Goal: Information Seeking & Learning: Find specific fact

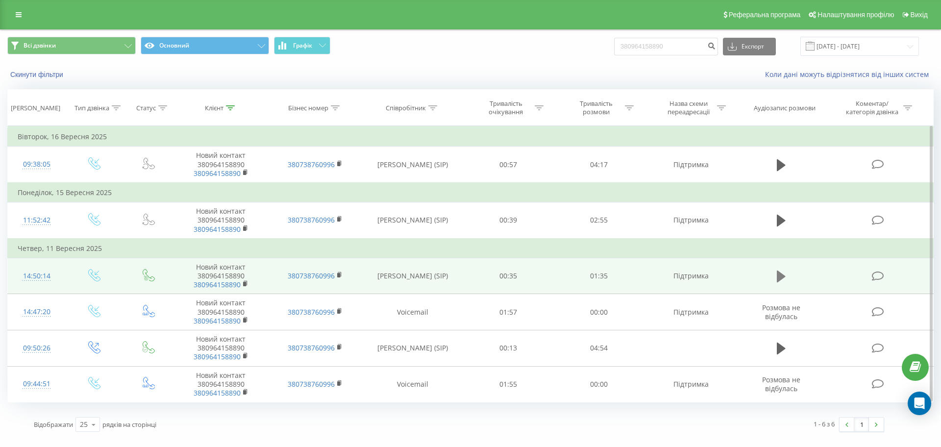
click at [779, 280] on icon at bounding box center [781, 277] width 9 height 12
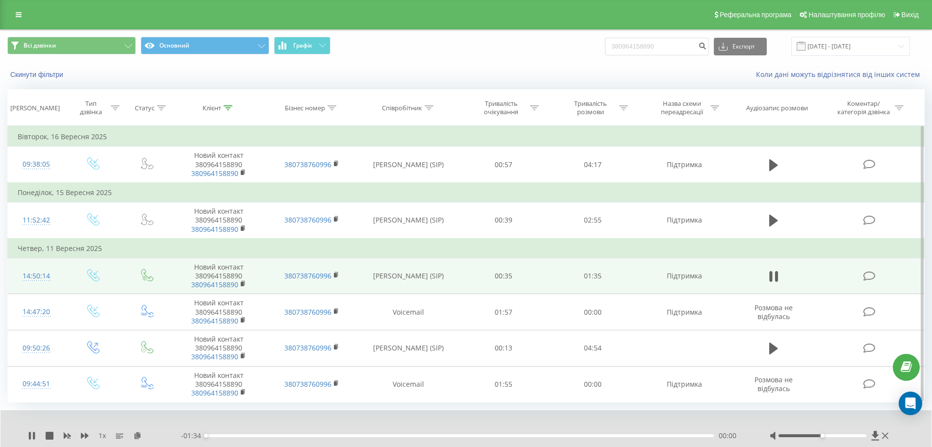
click at [862, 436] on div at bounding box center [823, 435] width 88 height 3
click at [137, 438] on icon at bounding box center [137, 435] width 8 height 7
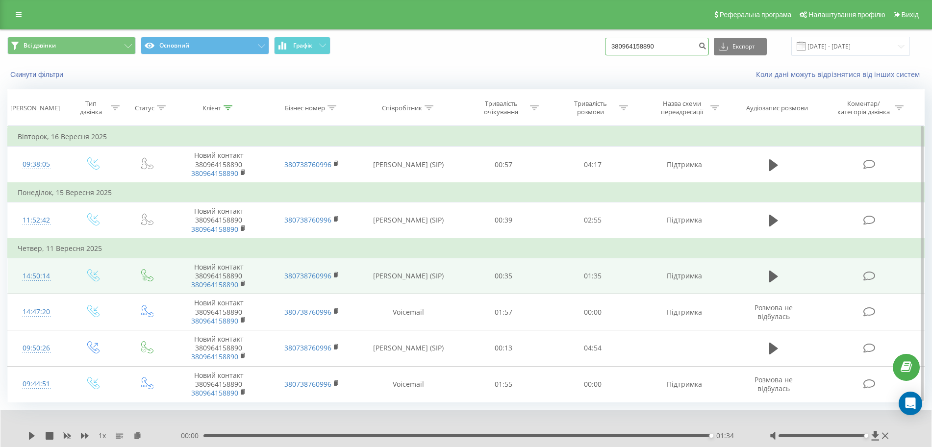
drag, startPoint x: 669, startPoint y: 47, endPoint x: 584, endPoint y: 49, distance: 85.3
click at [584, 49] on div "Всі дзвінки Основний Графік 380964158890 Експорт .csv .xls .xlsx 19.06.2025 - 1…" at bounding box center [465, 46] width 917 height 19
paste input "380500533527"
type input "380500533527"
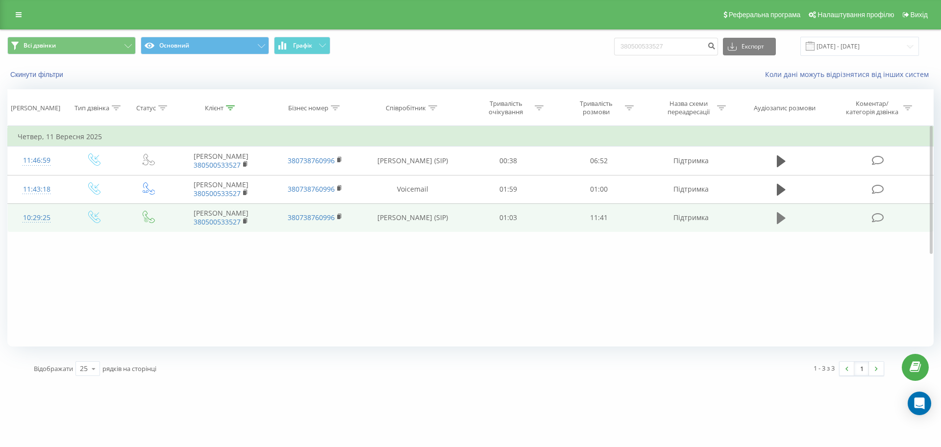
click at [779, 224] on icon at bounding box center [781, 218] width 9 height 12
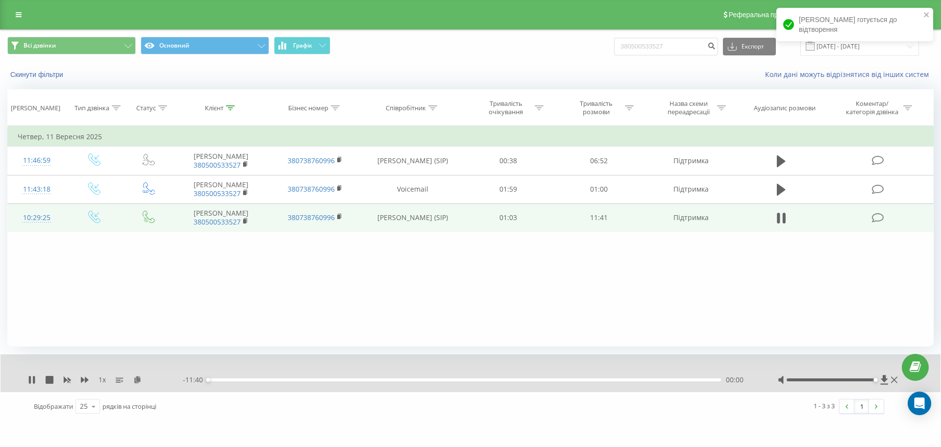
click at [874, 379] on div at bounding box center [831, 379] width 89 height 3
click at [138, 378] on icon at bounding box center [137, 379] width 8 height 7
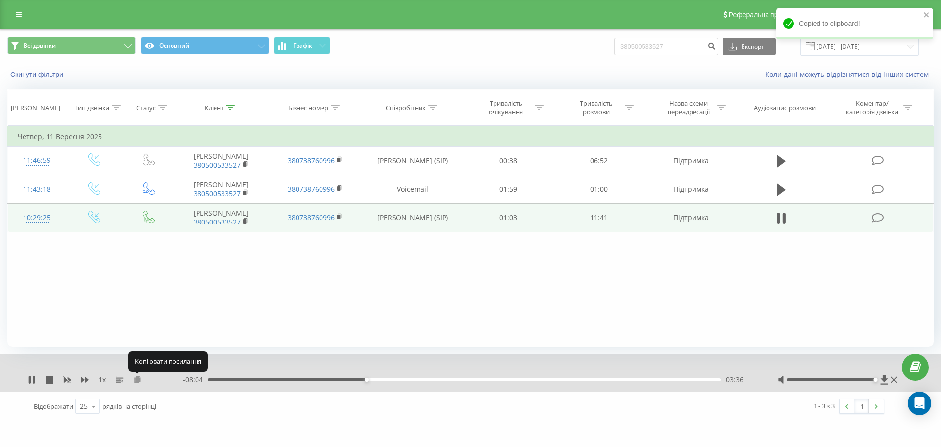
click at [137, 378] on icon at bounding box center [137, 379] width 8 height 7
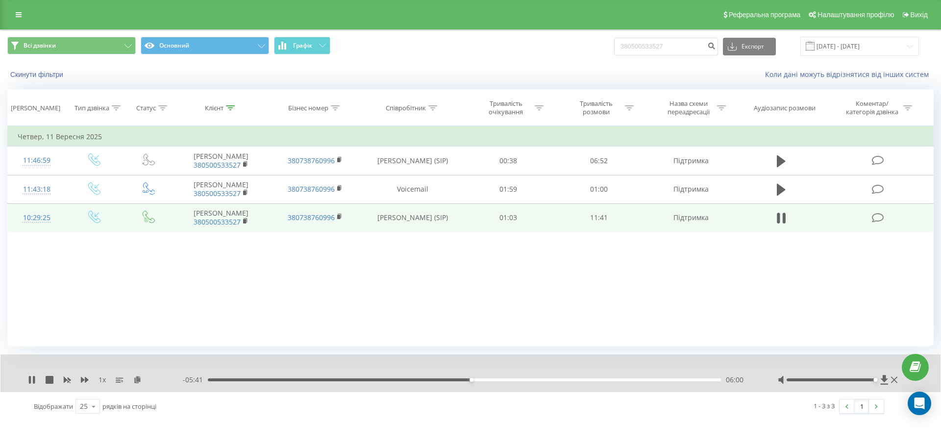
click at [582, 313] on div "Фільтрувати за умовою Дорівнює Введіть значення Скасувати OK Фільтрувати за умо…" at bounding box center [470, 236] width 927 height 221
click at [626, 380] on div "10:02" at bounding box center [464, 379] width 513 height 3
click at [636, 381] on div "- 01:38 10:02 10:02" at bounding box center [468, 380] width 571 height 10
click at [640, 381] on div "- 01:38 10:03 10:03" at bounding box center [468, 380] width 571 height 10
click at [638, 379] on div "10:03" at bounding box center [464, 379] width 513 height 3
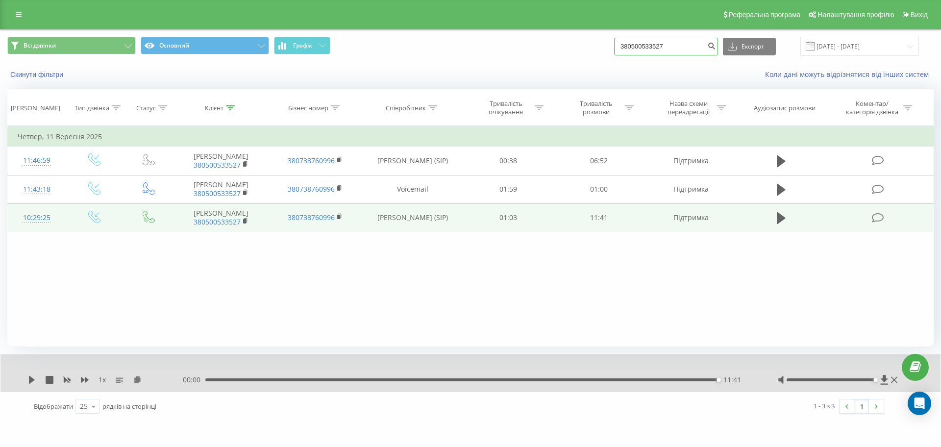
drag, startPoint x: 677, startPoint y: 47, endPoint x: 593, endPoint y: 46, distance: 83.3
click at [593, 46] on div "Всі дзвінки Основний Графік 380500533527 Експорт .csv .xls .xlsx 19.06.2025 - 1…" at bounding box center [470, 46] width 927 height 19
paste input "380976886643"
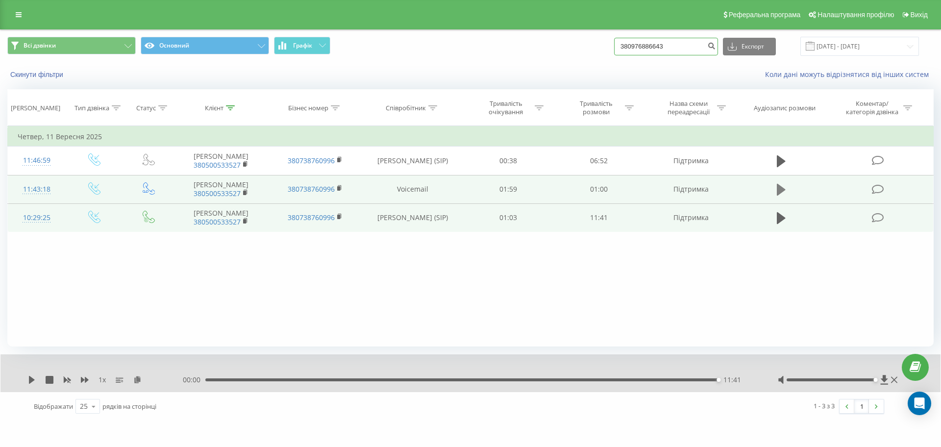
type input "380976886643"
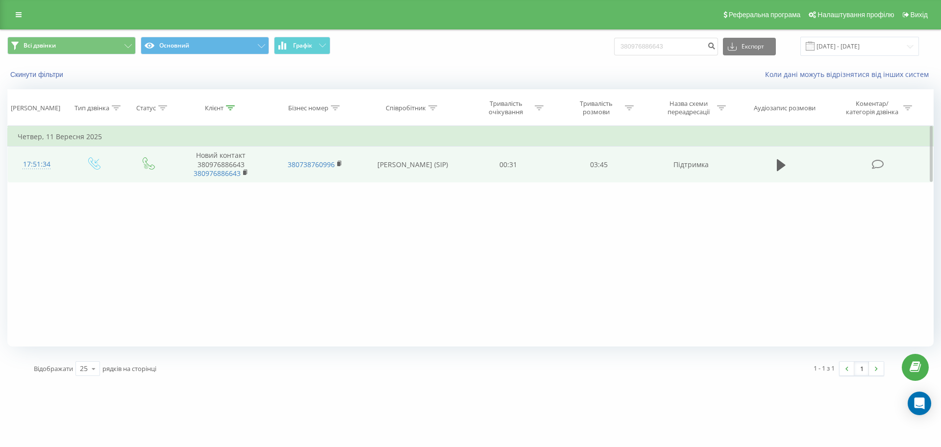
click at [800, 169] on td at bounding box center [781, 165] width 87 height 36
click at [785, 168] on icon at bounding box center [781, 165] width 9 height 14
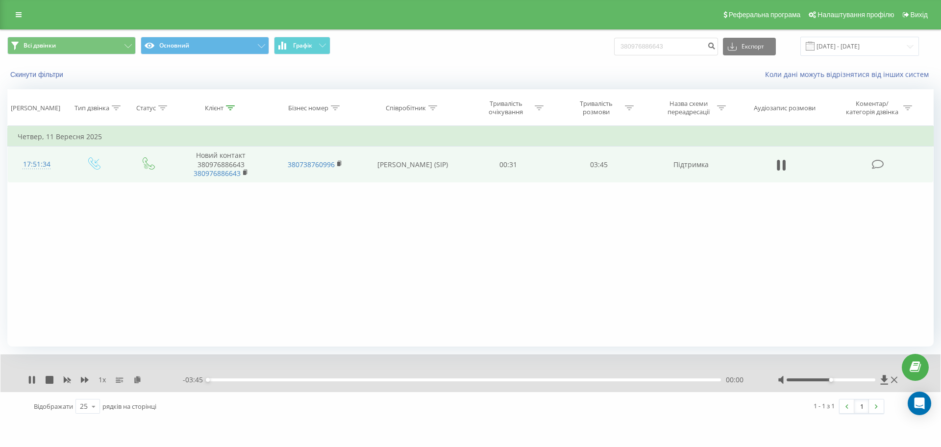
click at [873, 380] on div at bounding box center [831, 379] width 89 height 3
click at [140, 378] on icon at bounding box center [137, 379] width 8 height 7
click at [136, 379] on icon at bounding box center [137, 379] width 8 height 7
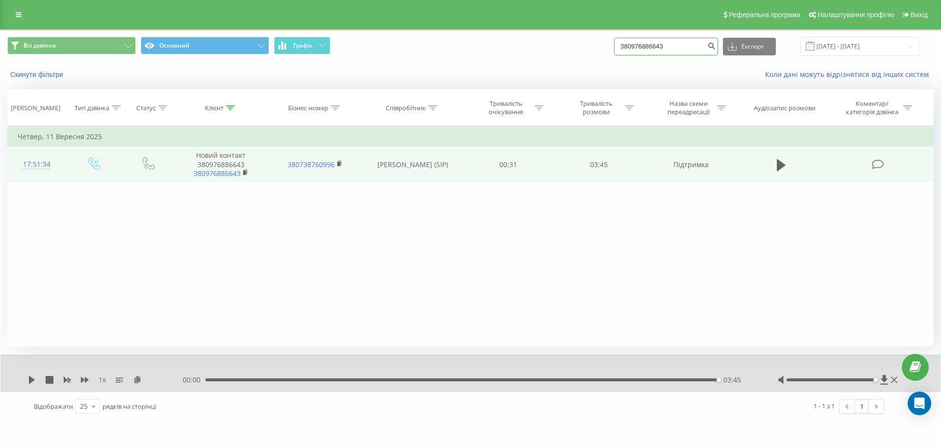
drag, startPoint x: 687, startPoint y: 52, endPoint x: 615, endPoint y: 52, distance: 71.6
click at [615, 52] on div "Всі дзвінки Основний Графік 380976886643 Експорт .csv .xls .xlsx 19.06.2025 - 1…" at bounding box center [470, 46] width 927 height 19
paste input "380990849027"
type input "380990849027"
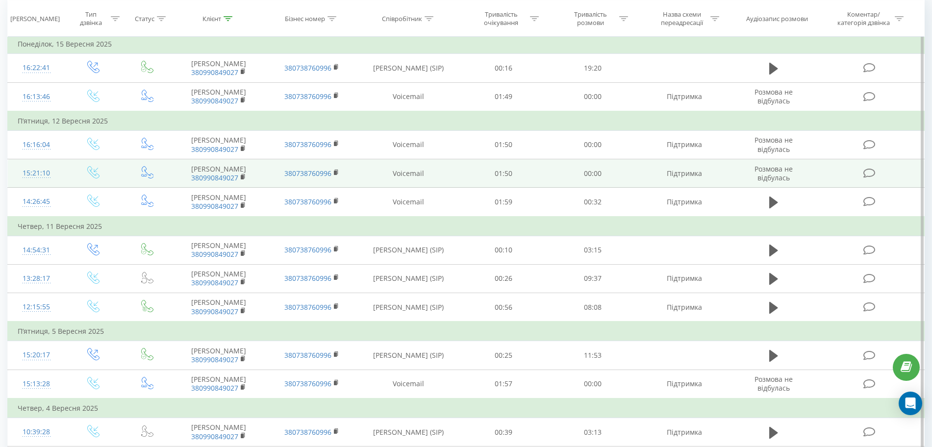
scroll to position [123, 0]
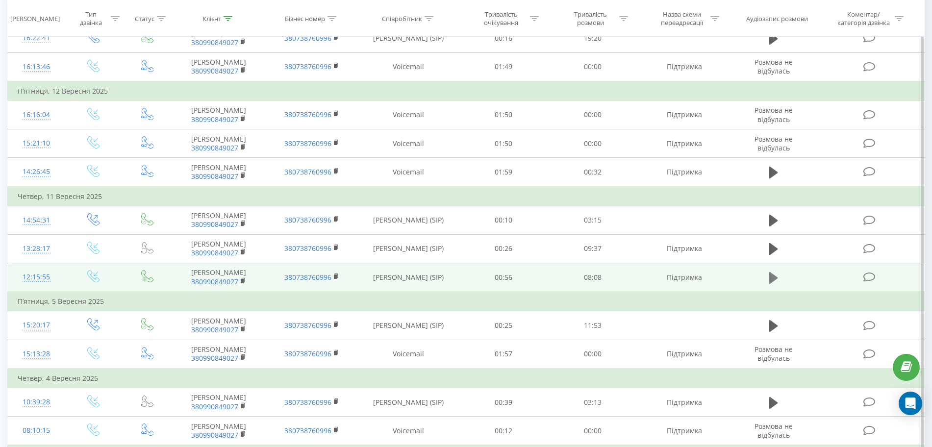
click at [769, 281] on icon at bounding box center [773, 278] width 9 height 14
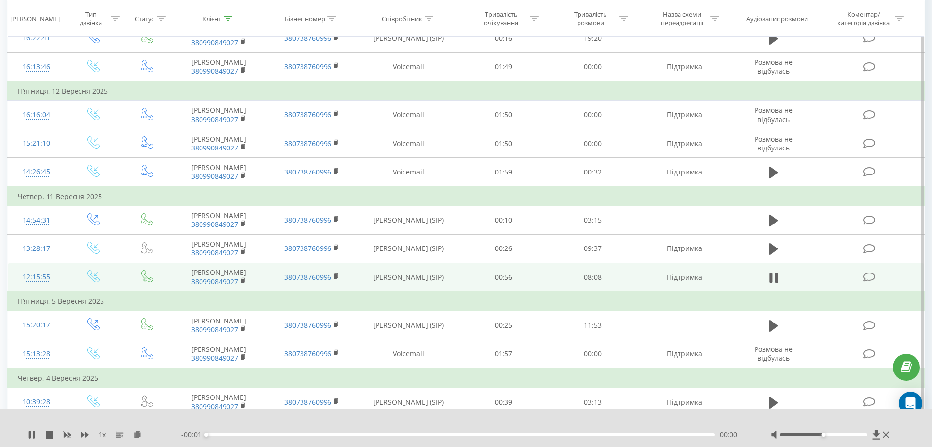
click at [865, 435] on div at bounding box center [824, 434] width 88 height 3
click at [137, 432] on icon at bounding box center [137, 434] width 8 height 7
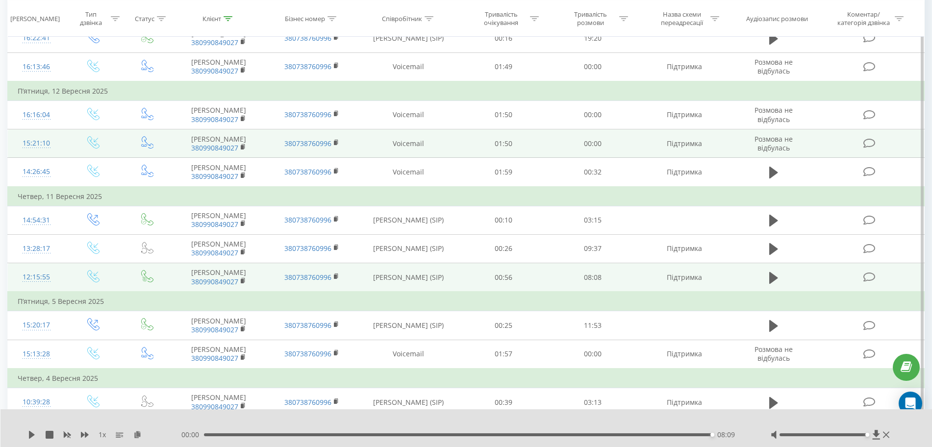
scroll to position [0, 0]
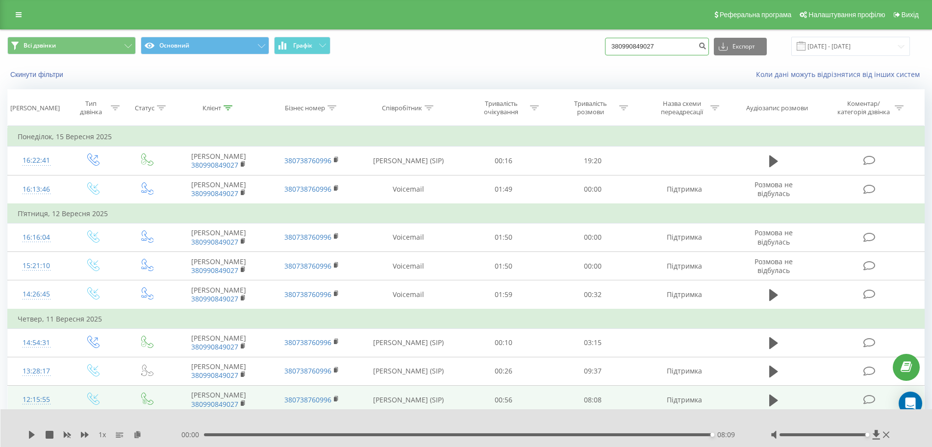
drag, startPoint x: 678, startPoint y: 45, endPoint x: 561, endPoint y: 54, distance: 117.1
click at [561, 54] on div "Всі дзвінки Основний Графік 380990849027 Експорт .csv .xls .xlsx 19.06.2025 - 1…" at bounding box center [465, 46] width 917 height 19
paste input "380503130747"
type input "380503130747"
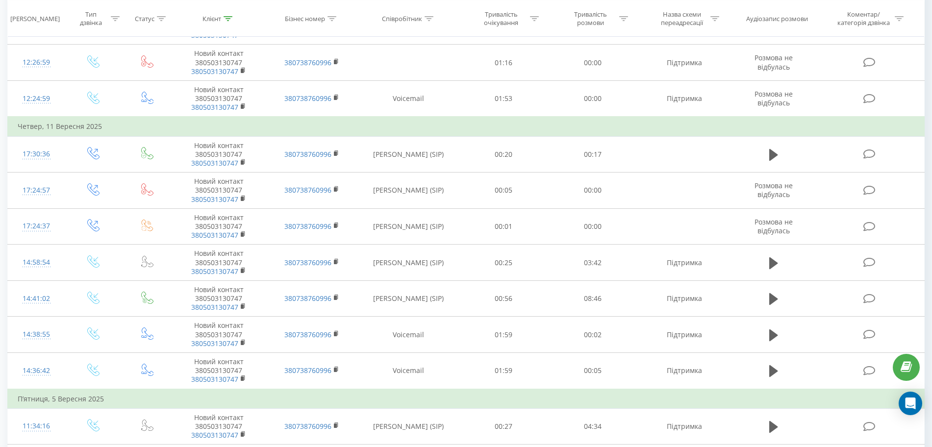
scroll to position [368, 0]
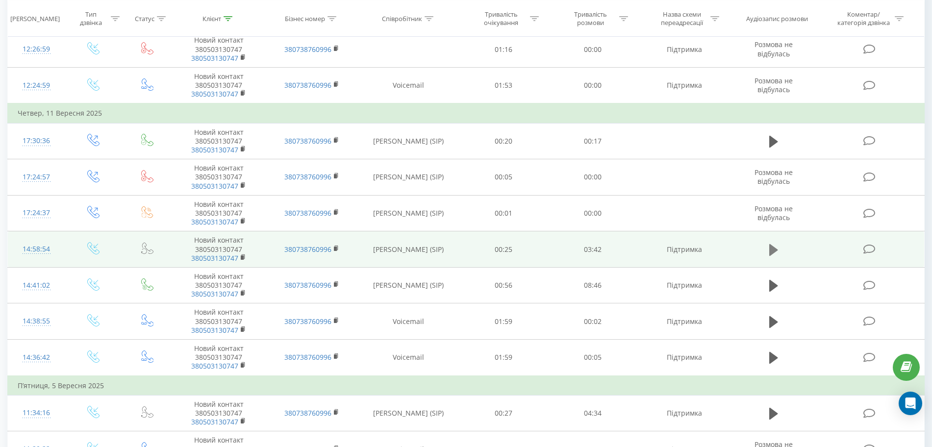
click at [770, 248] on icon at bounding box center [773, 250] width 9 height 12
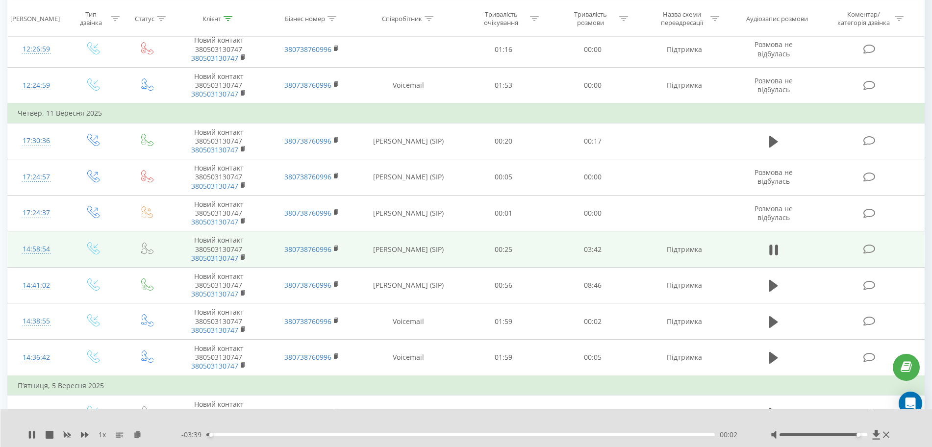
click at [860, 435] on div at bounding box center [824, 434] width 88 height 3
drag, startPoint x: 858, startPoint y: 433, endPoint x: 876, endPoint y: 436, distance: 18.4
click at [876, 436] on div at bounding box center [831, 435] width 121 height 10
click at [140, 436] on icon at bounding box center [137, 434] width 8 height 7
click at [208, 434] on div "01:39" at bounding box center [460, 434] width 508 height 3
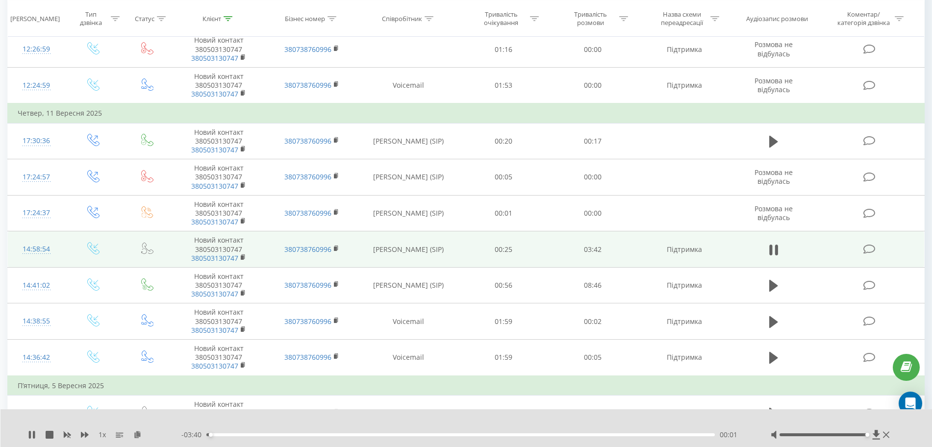
click at [217, 435] on div "00:01" at bounding box center [460, 434] width 508 height 3
click at [224, 435] on div "00:06" at bounding box center [460, 434] width 508 height 3
click at [231, 434] on div "00:08" at bounding box center [460, 434] width 508 height 3
click at [238, 435] on div "00:14" at bounding box center [460, 434] width 508 height 3
click at [256, 435] on div "00:22" at bounding box center [460, 434] width 508 height 3
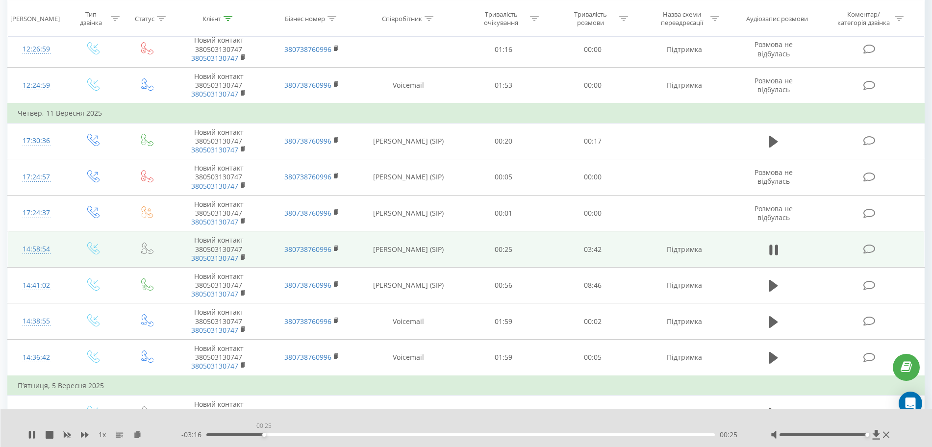
click at [264, 435] on div "00:25" at bounding box center [460, 434] width 508 height 3
click at [282, 435] on div "00:26" at bounding box center [460, 434] width 508 height 3
click at [289, 435] on div "00:36" at bounding box center [460, 434] width 508 height 3
click at [298, 435] on div "00:40" at bounding box center [460, 434] width 508 height 3
click at [308, 435] on div "00:40" at bounding box center [460, 434] width 508 height 3
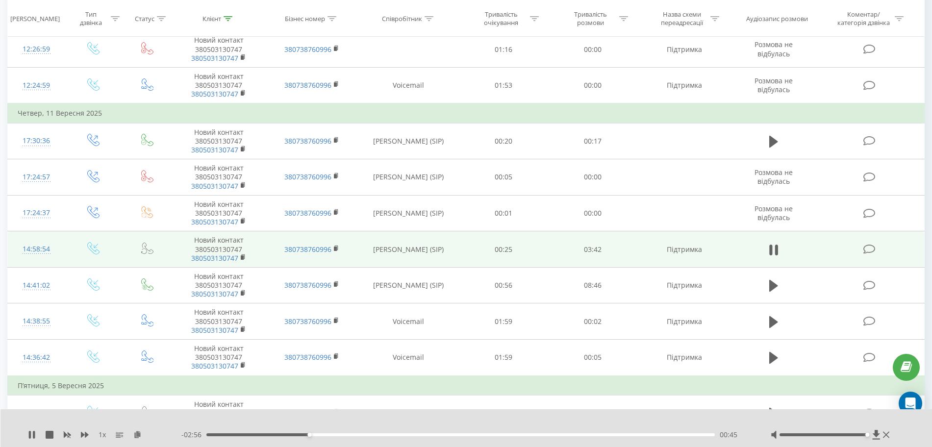
click at [317, 435] on div "00:45" at bounding box center [460, 434] width 508 height 3
click at [334, 435] on div "00:52" at bounding box center [460, 434] width 508 height 3
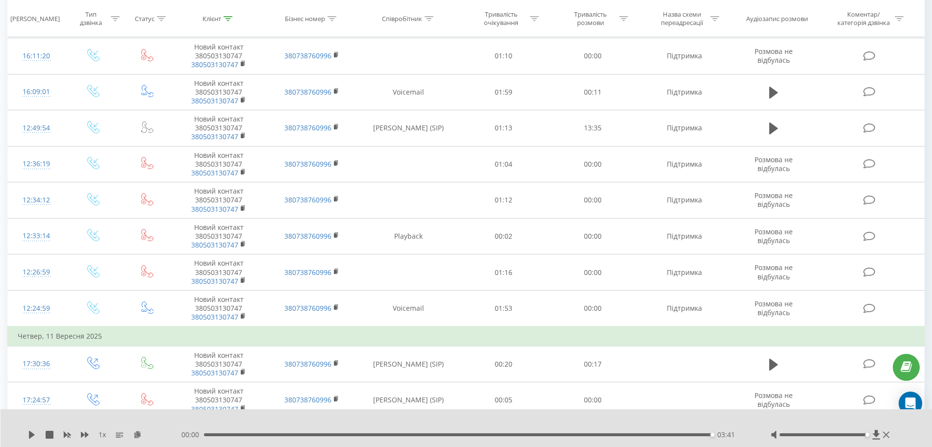
scroll to position [0, 0]
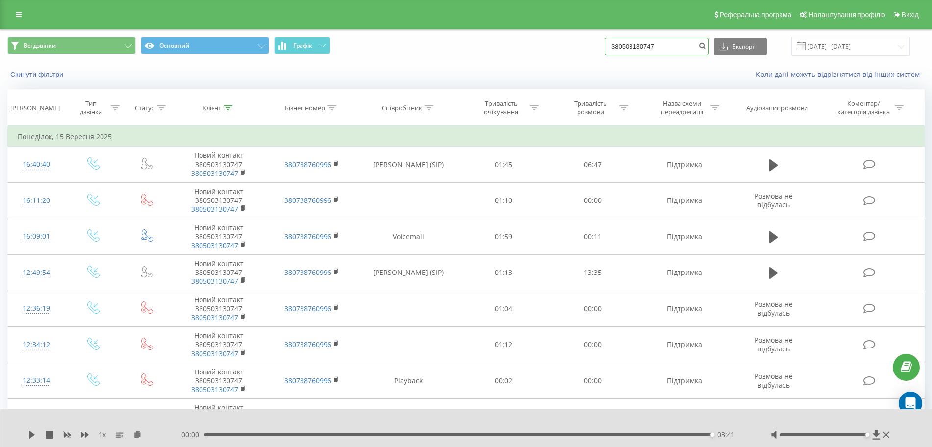
drag, startPoint x: 671, startPoint y: 43, endPoint x: 553, endPoint y: 51, distance: 118.9
click at [553, 51] on div "Всі дзвінки Основний Графік 380503130747 Експорт .csv .xls .xlsx 19.06.2025 - 1…" at bounding box center [465, 46] width 917 height 19
paste input "380984891306"
type input "380984891306"
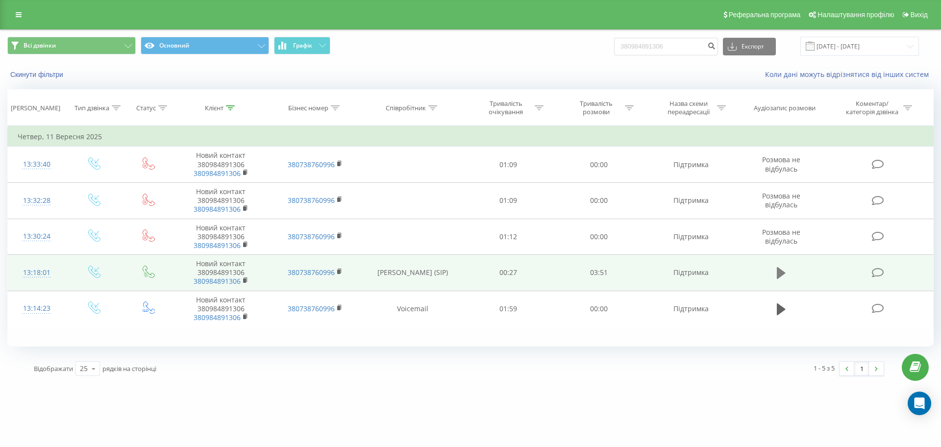
click at [777, 280] on icon at bounding box center [781, 273] width 9 height 14
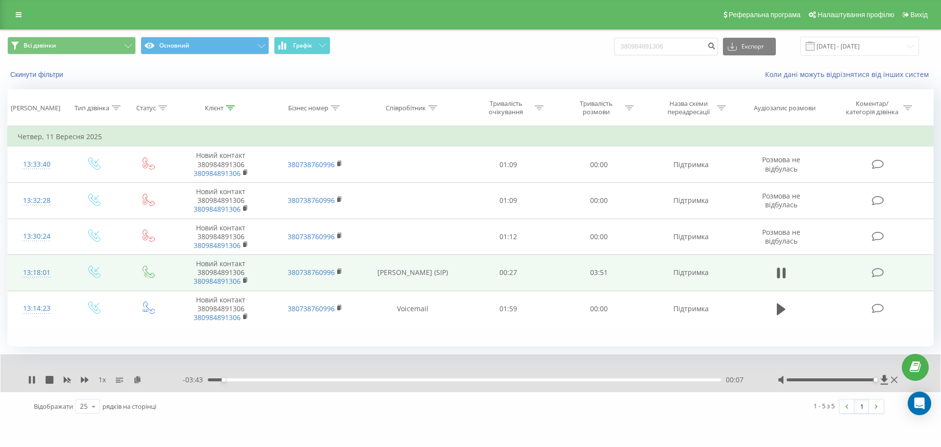
click at [872, 379] on div at bounding box center [831, 379] width 89 height 3
click at [136, 379] on icon at bounding box center [137, 379] width 8 height 7
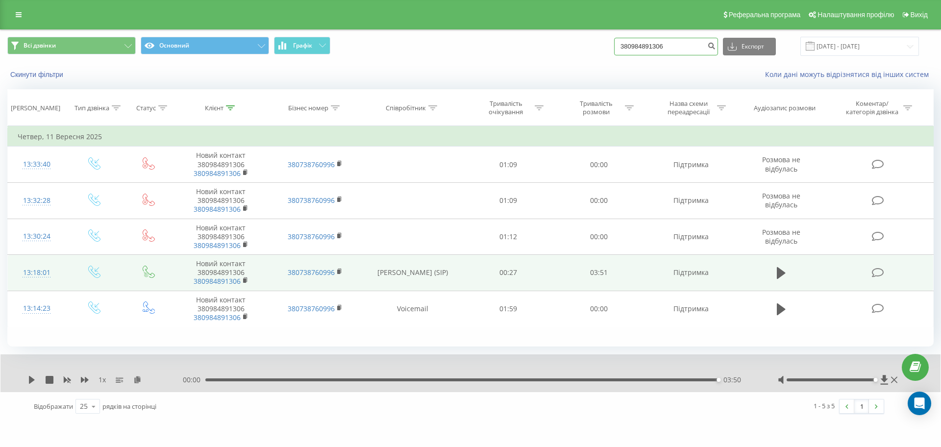
drag, startPoint x: 590, startPoint y: 65, endPoint x: 579, endPoint y: 67, distance: 11.9
click at [579, 67] on div "Всі дзвінки Основний Графік 380984891306 Експорт .csv .xls .xlsx 19.06.2025 - 1…" at bounding box center [470, 58] width 940 height 56
paste input "380660399078"
type input "380660399078"
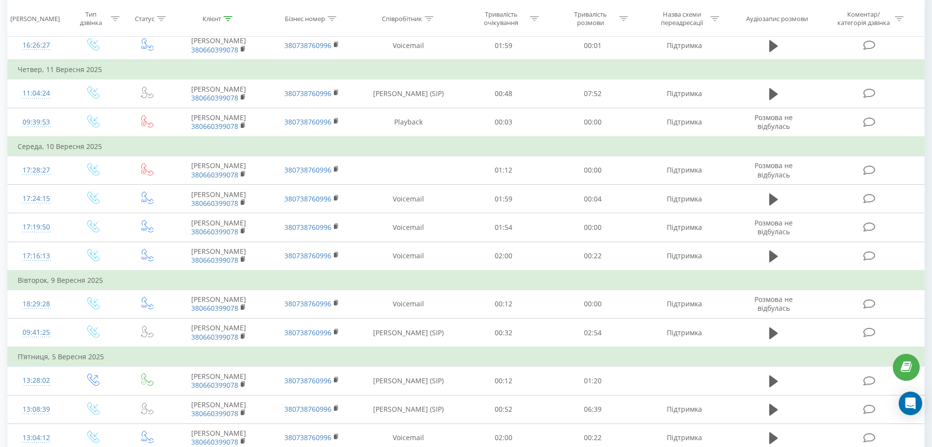
scroll to position [490, 0]
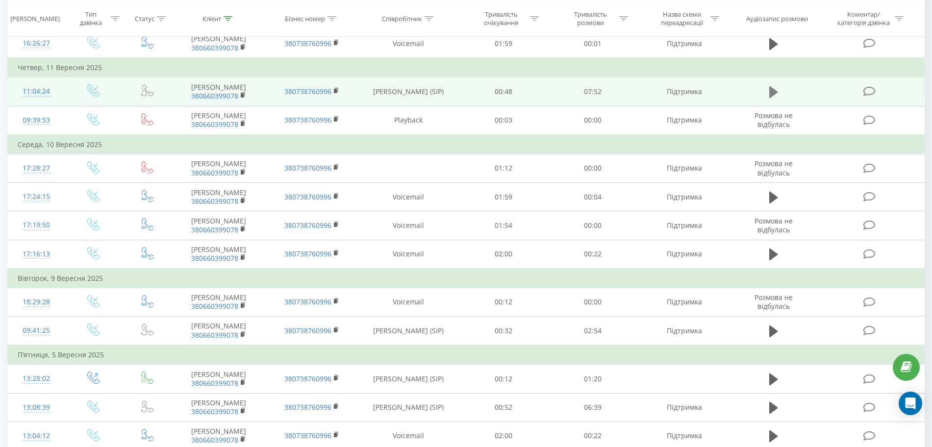
click at [771, 98] on icon at bounding box center [773, 92] width 9 height 12
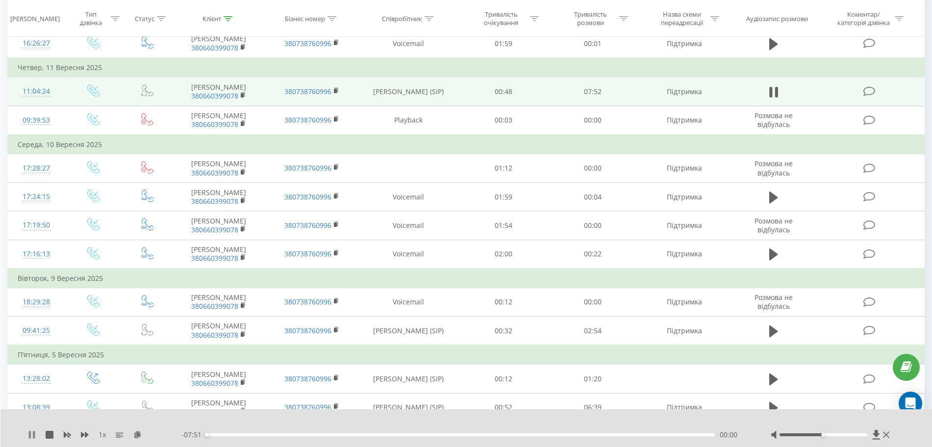
click at [33, 434] on icon at bounding box center [34, 435] width 2 height 8
click at [139, 434] on icon at bounding box center [137, 434] width 8 height 7
click at [30, 434] on icon at bounding box center [32, 435] width 6 height 8
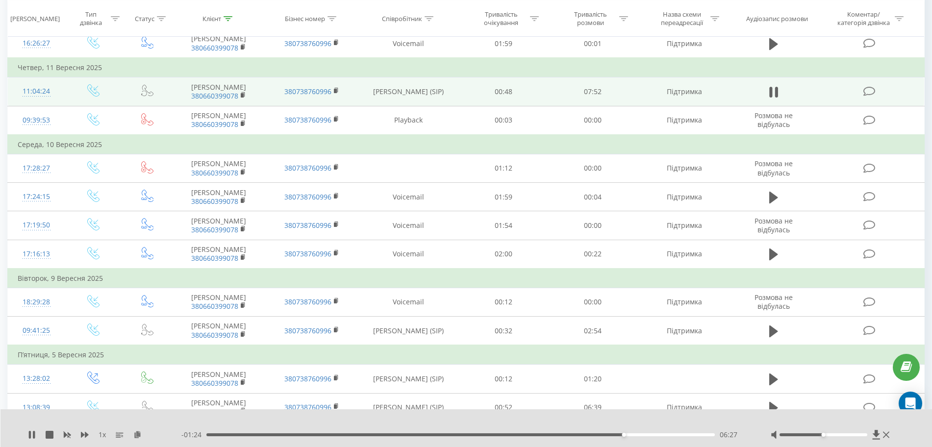
click at [577, 431] on div "- 01:24 06:27 06:27" at bounding box center [463, 435] width 565 height 10
click at [577, 435] on div "06:27" at bounding box center [460, 434] width 508 height 3
click at [857, 435] on div at bounding box center [824, 434] width 88 height 3
click at [577, 432] on div "00:00 07:51 07:51" at bounding box center [463, 435] width 565 height 10
click at [577, 436] on div "07:51" at bounding box center [458, 434] width 508 height 3
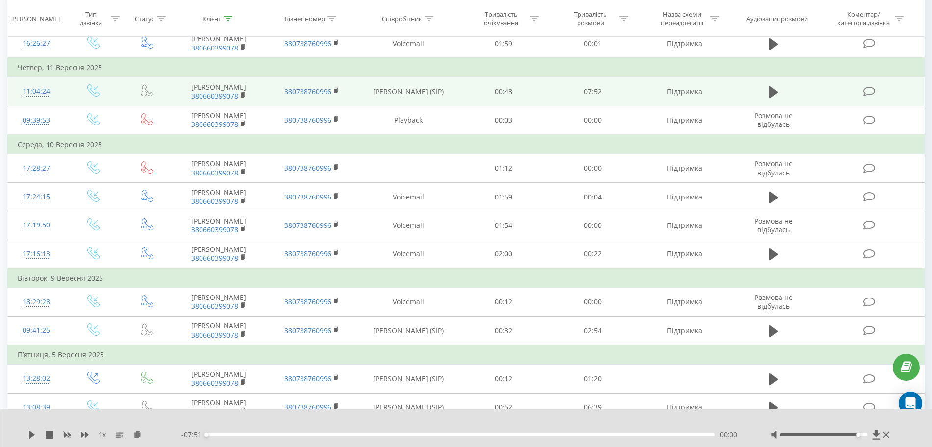
click at [32, 430] on div "1 x" at bounding box center [104, 435] width 153 height 10
click at [33, 434] on icon at bounding box center [32, 435] width 6 height 8
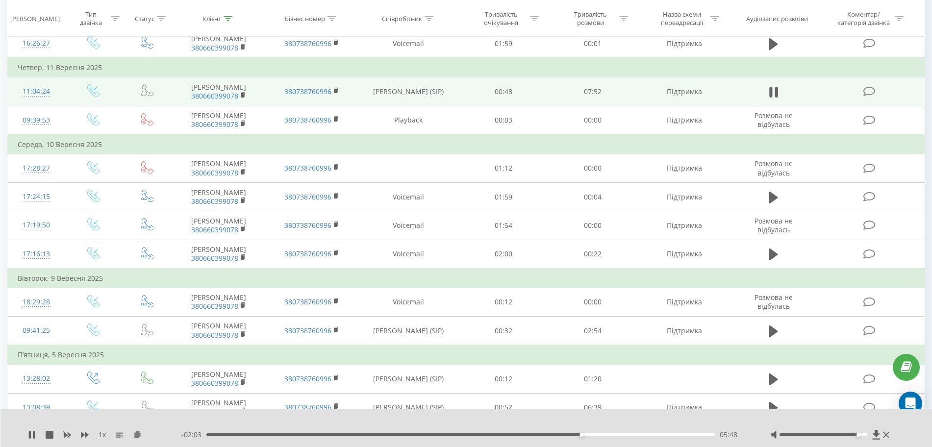
click at [589, 434] on div "05:48" at bounding box center [460, 434] width 508 height 3
click at [603, 435] on div "05:56" at bounding box center [460, 434] width 508 height 3
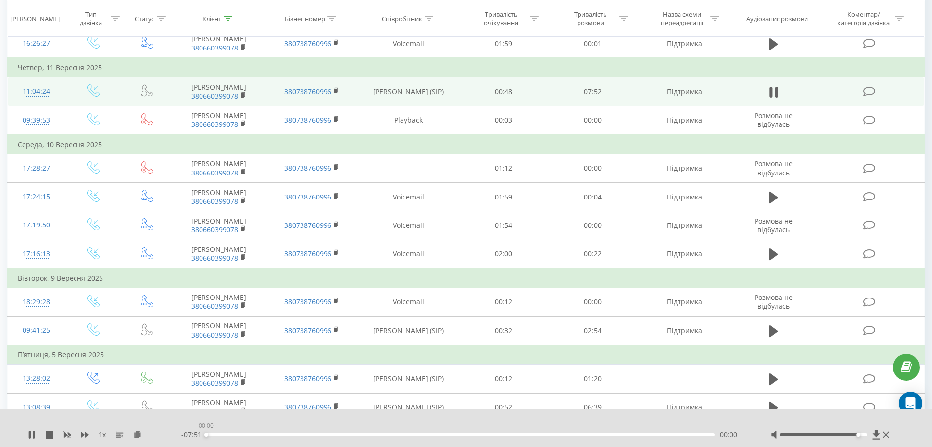
click at [619, 434] on div "00:00" at bounding box center [460, 434] width 508 height 3
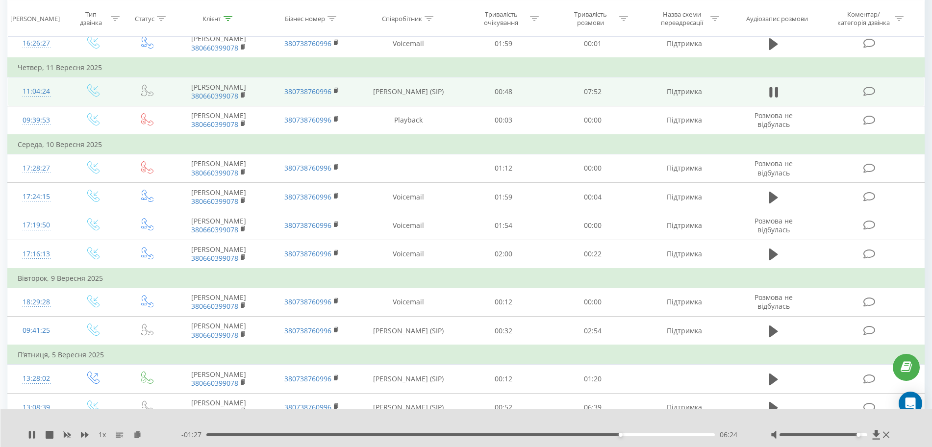
click at [627, 435] on div "06:24" at bounding box center [460, 434] width 508 height 3
click at [632, 436] on div "06:35" at bounding box center [460, 434] width 508 height 3
click at [639, 434] on div "06:42" at bounding box center [460, 434] width 508 height 3
click at [647, 435] on div "06:45" at bounding box center [460, 434] width 508 height 3
click at [643, 436] on div "06:51" at bounding box center [460, 434] width 508 height 3
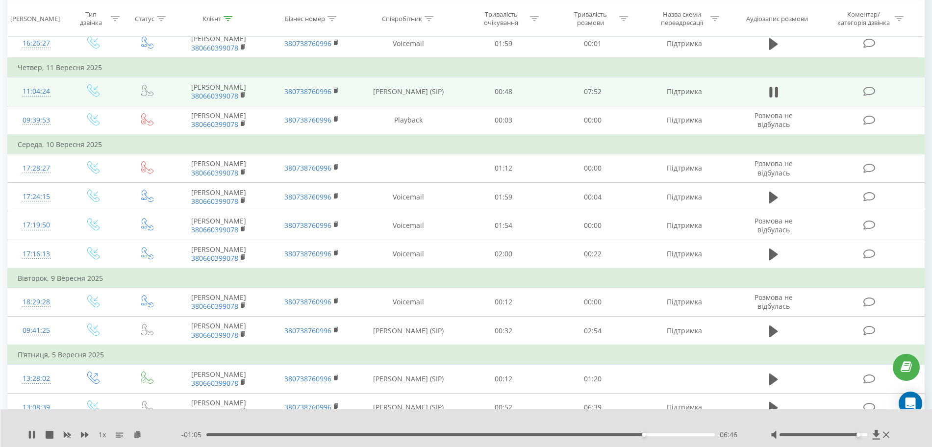
click at [637, 436] on div "06:46" at bounding box center [460, 434] width 508 height 3
click at [650, 434] on div "06:42" at bounding box center [460, 434] width 508 height 3
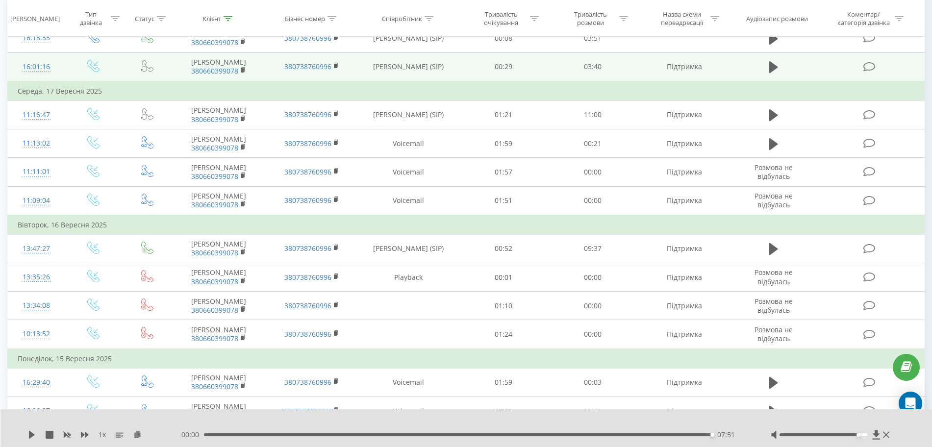
scroll to position [0, 0]
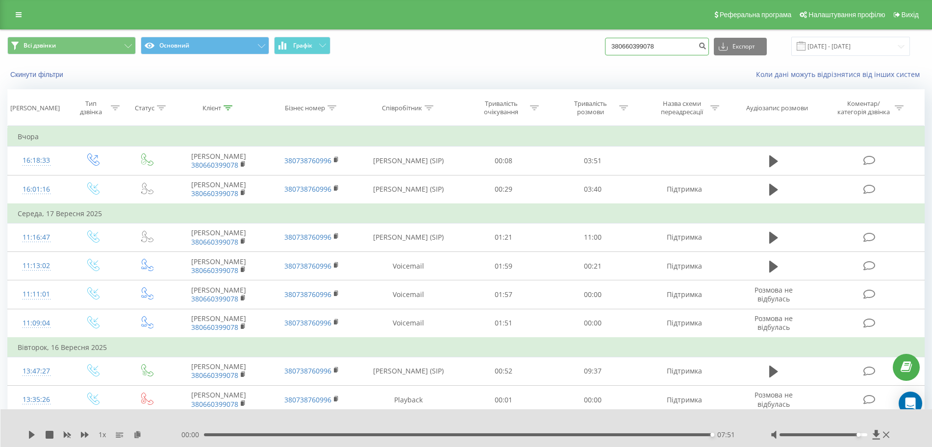
drag, startPoint x: 671, startPoint y: 46, endPoint x: 519, endPoint y: 43, distance: 151.5
click at [519, 54] on div "Всі дзвінки Основний Графік 380660399078 Експорт .csv .xls .xlsx 19.06.2025 - 1…" at bounding box center [465, 46] width 917 height 19
paste input "380977075083"
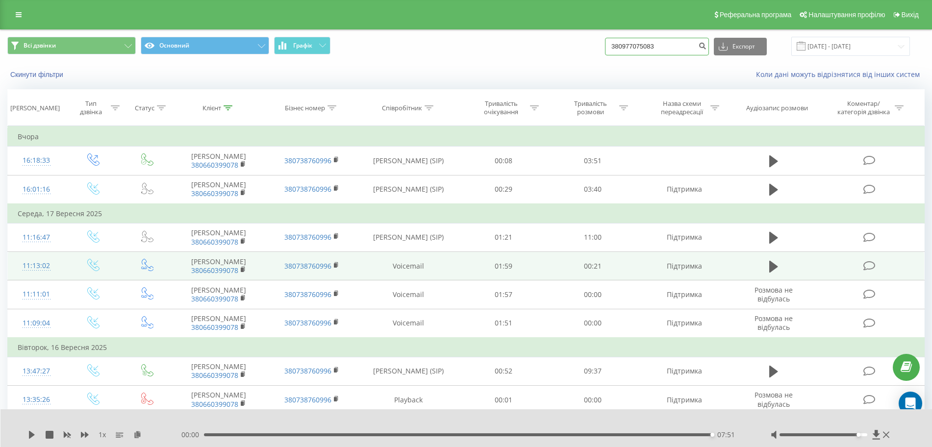
type input "380977075083"
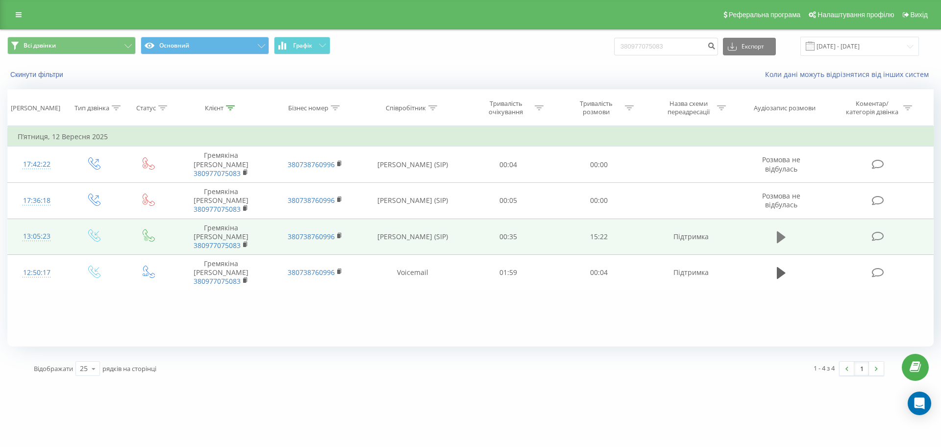
click at [785, 240] on icon at bounding box center [781, 237] width 9 height 14
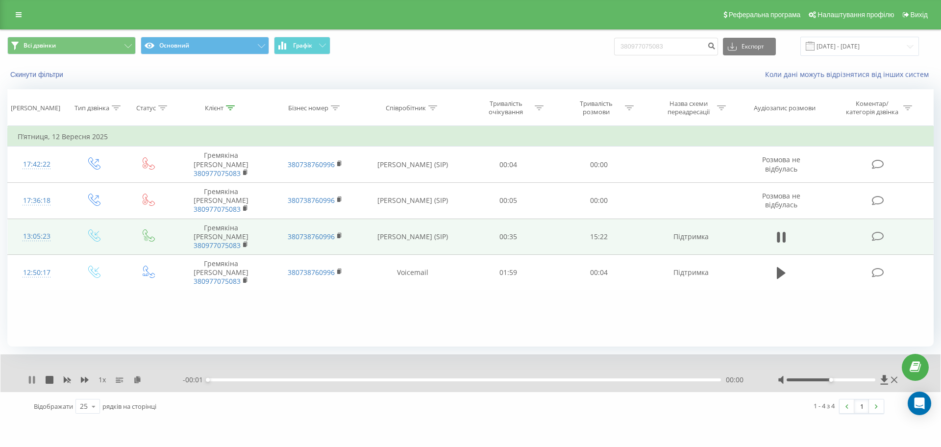
click at [30, 383] on icon at bounding box center [30, 380] width 2 height 8
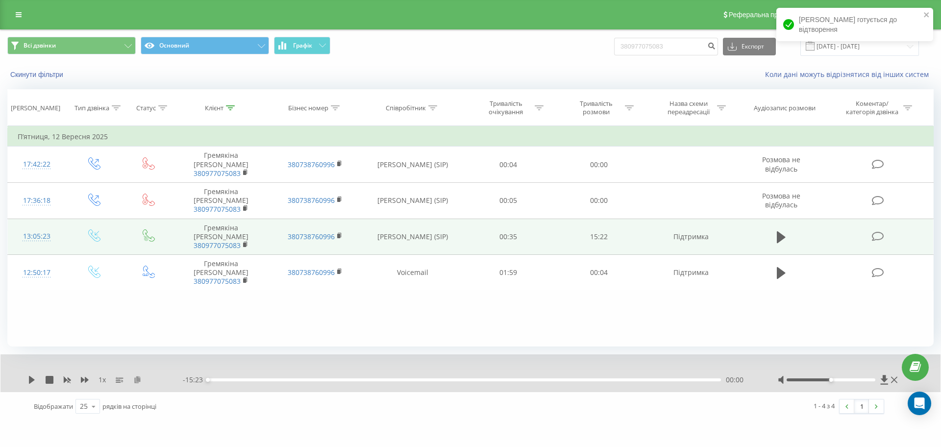
click at [139, 379] on icon at bounding box center [137, 379] width 8 height 7
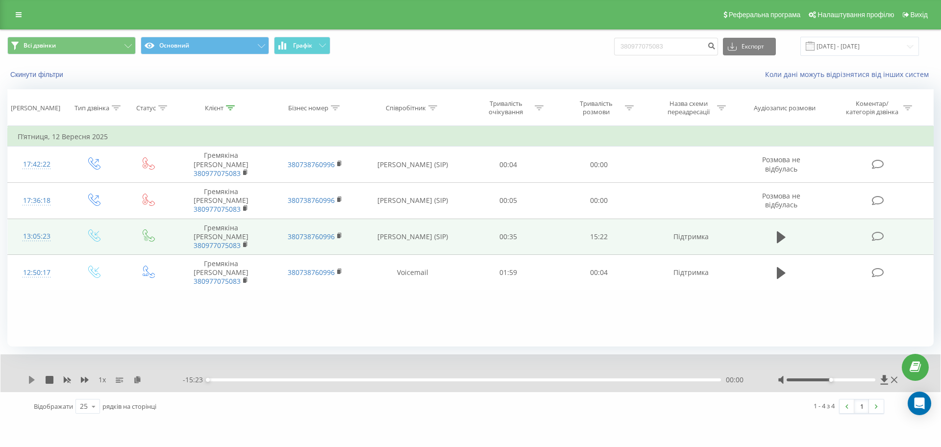
click at [29, 378] on icon at bounding box center [32, 380] width 6 height 8
drag, startPoint x: 837, startPoint y: 381, endPoint x: 882, endPoint y: 384, distance: 45.2
click at [882, 384] on div at bounding box center [839, 380] width 122 height 10
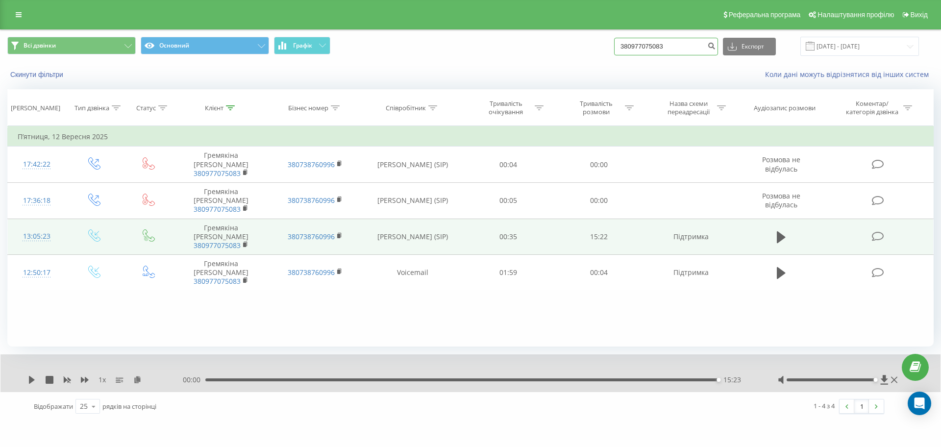
drag, startPoint x: 684, startPoint y: 42, endPoint x: 518, endPoint y: 76, distance: 169.8
click at [518, 76] on div "Всі дзвінки Основний Графік 380977075083 Експорт .csv .xls .xlsx 19.06.2025 - 1…" at bounding box center [470, 58] width 940 height 56
paste input "380684295544"
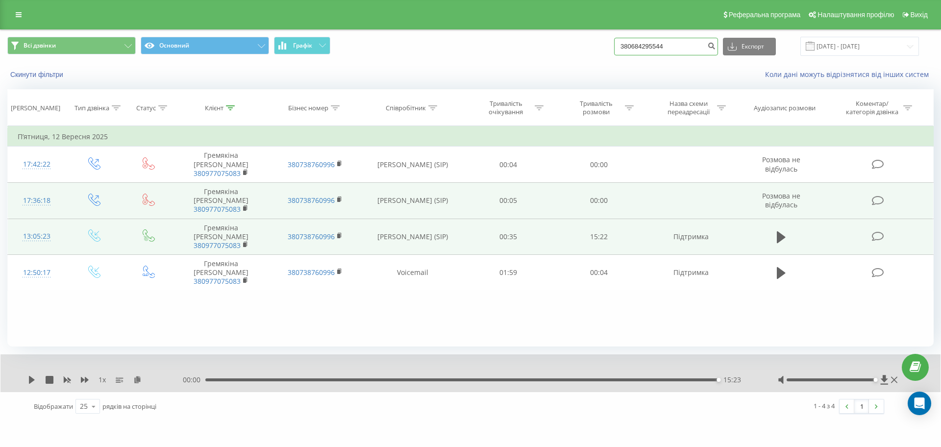
type input "380684295544"
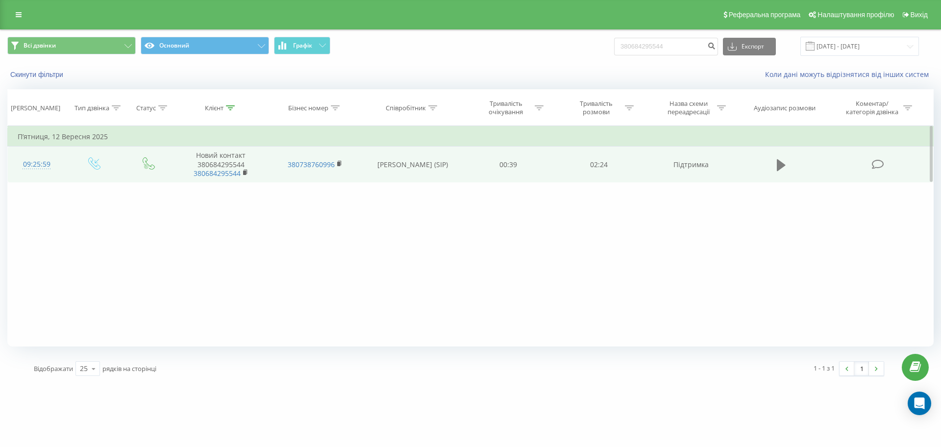
click at [779, 161] on icon at bounding box center [781, 165] width 9 height 12
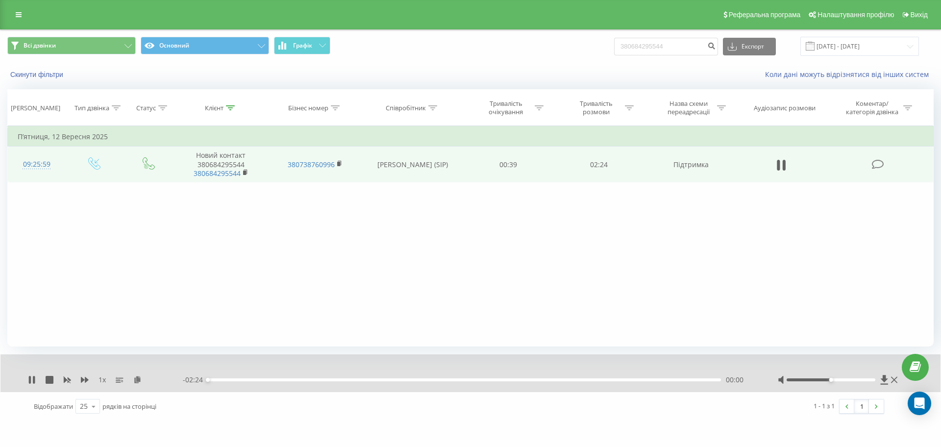
click at [862, 380] on div at bounding box center [831, 379] width 89 height 3
drag, startPoint x: 860, startPoint y: 379, endPoint x: 886, endPoint y: 378, distance: 26.5
click at [886, 378] on div at bounding box center [839, 380] width 122 height 10
click at [139, 382] on icon at bounding box center [137, 379] width 8 height 7
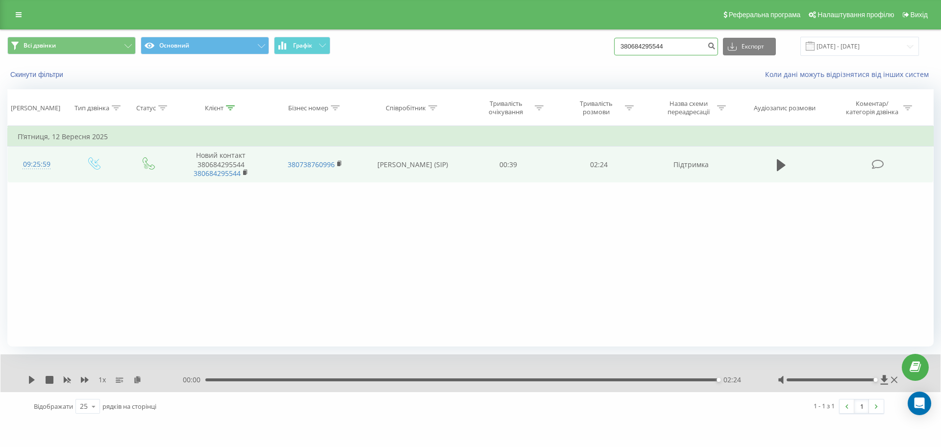
drag, startPoint x: 689, startPoint y: 51, endPoint x: 600, endPoint y: 61, distance: 89.3
click at [601, 61] on div "Всі дзвінки Основний Графік 380684295544 Експорт .csv .xls .xlsx 19.06.2025 - 1…" at bounding box center [470, 46] width 940 height 33
paste input "380971384582"
type input "380971384582"
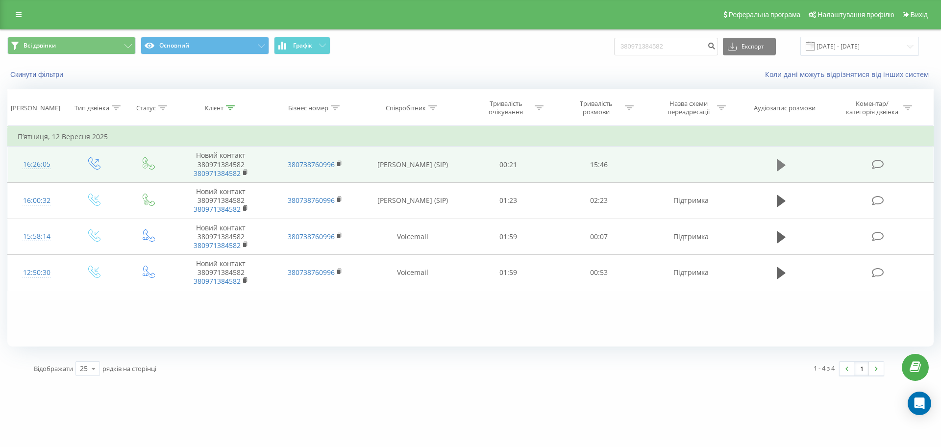
click at [784, 164] on icon at bounding box center [781, 165] width 9 height 12
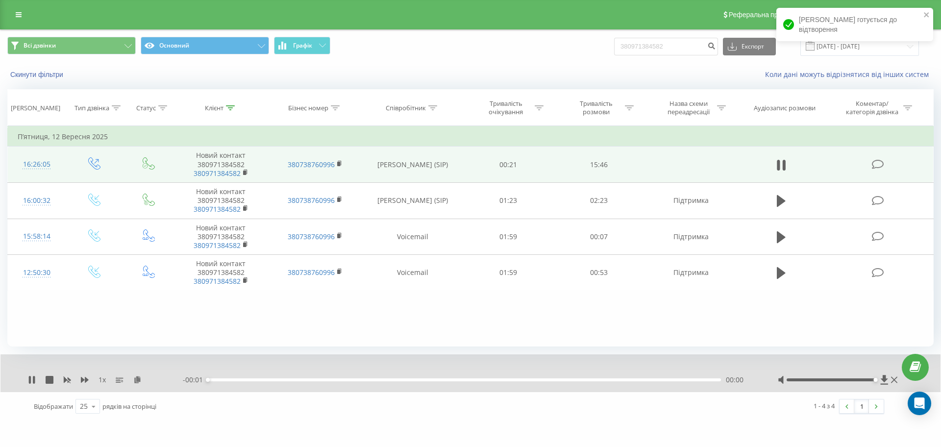
click at [875, 380] on div at bounding box center [831, 379] width 89 height 3
click at [140, 379] on icon at bounding box center [137, 379] width 8 height 7
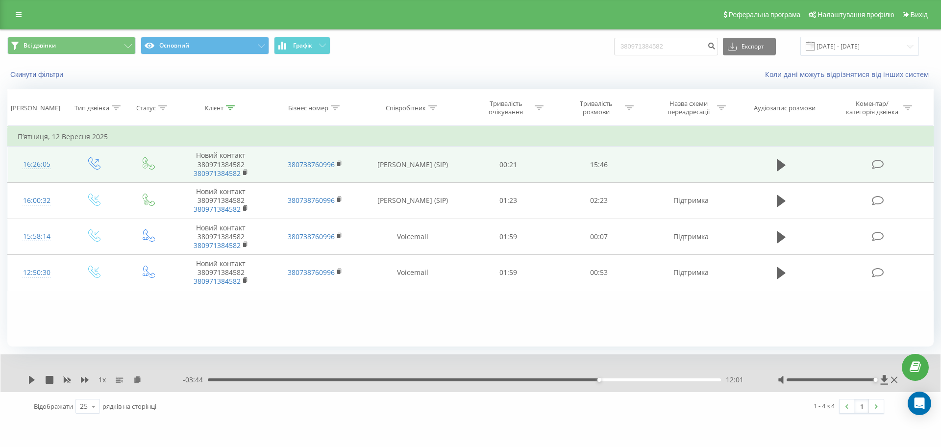
click at [772, 163] on td at bounding box center [781, 165] width 87 height 36
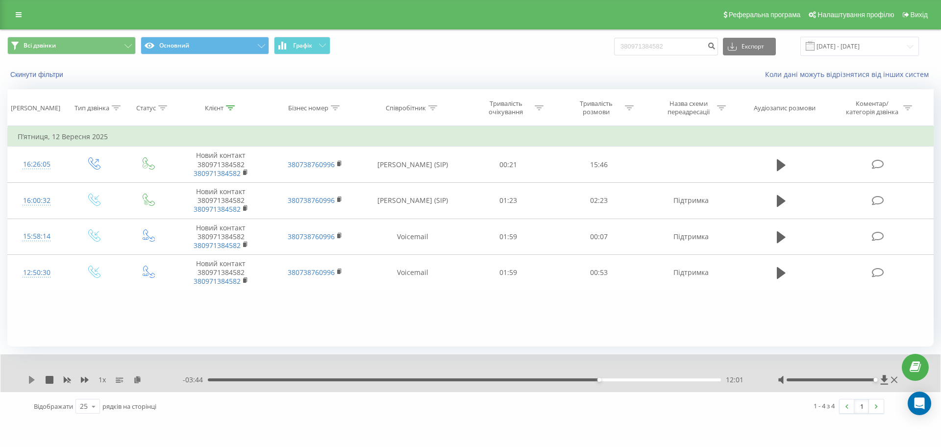
click at [34, 378] on icon at bounding box center [32, 380] width 8 height 8
click at [606, 378] on div "12:14" at bounding box center [464, 379] width 513 height 3
click at [622, 379] on div "12:43" at bounding box center [464, 379] width 513 height 3
click at [691, 379] on div "14:51" at bounding box center [464, 379] width 513 height 3
click at [711, 380] on div "14:51" at bounding box center [464, 379] width 513 height 3
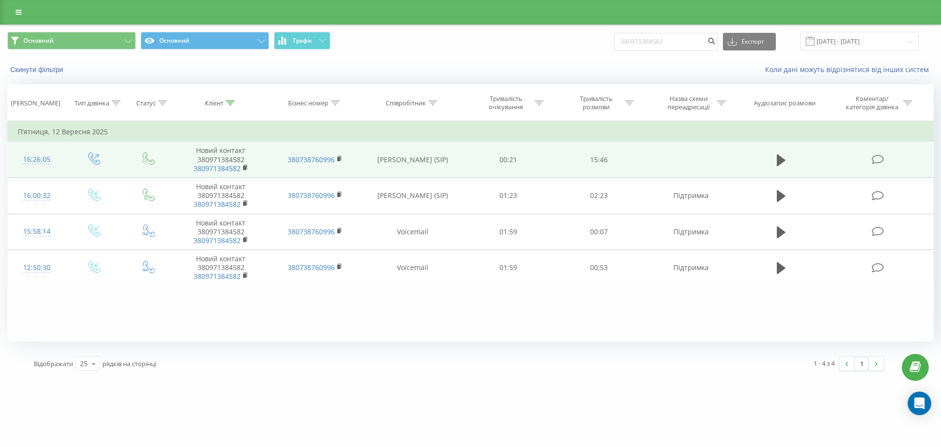
click at [793, 163] on td at bounding box center [781, 160] width 87 height 36
click at [779, 162] on icon at bounding box center [781, 160] width 9 height 12
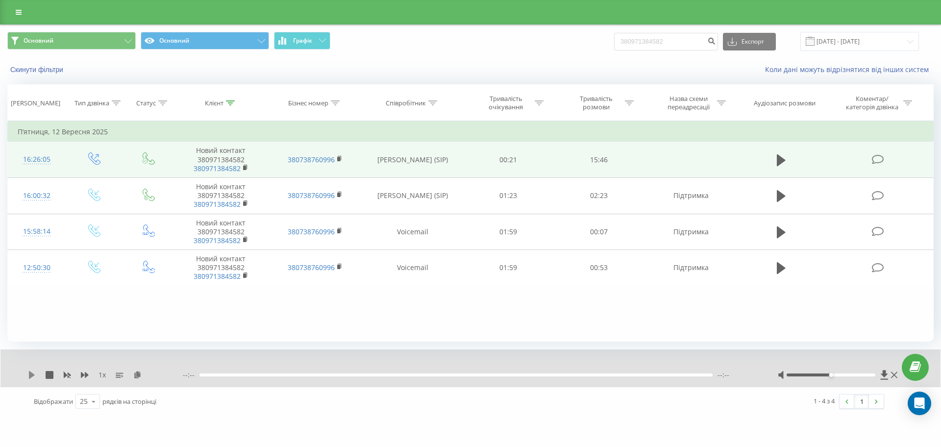
click at [31, 374] on icon at bounding box center [32, 375] width 6 height 8
click at [544, 371] on div "--:-- --:--" at bounding box center [468, 375] width 571 height 10
click at [34, 376] on icon at bounding box center [34, 375] width 2 height 8
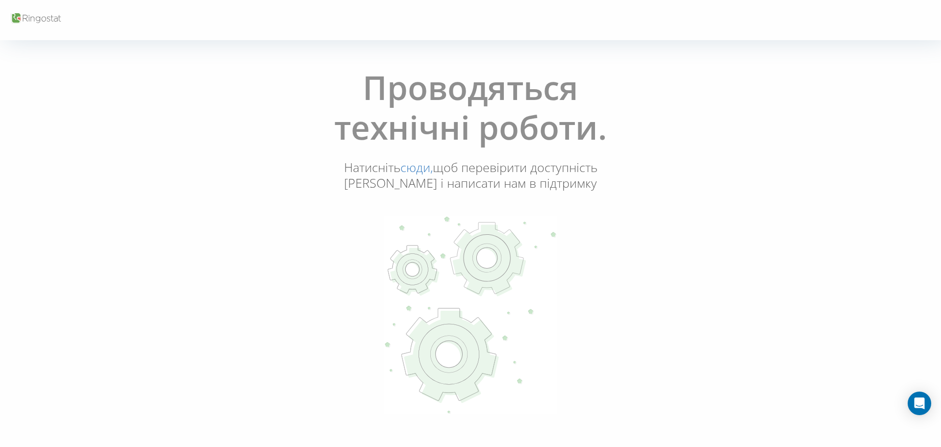
click at [417, 164] on link "сюди," at bounding box center [417, 167] width 32 height 17
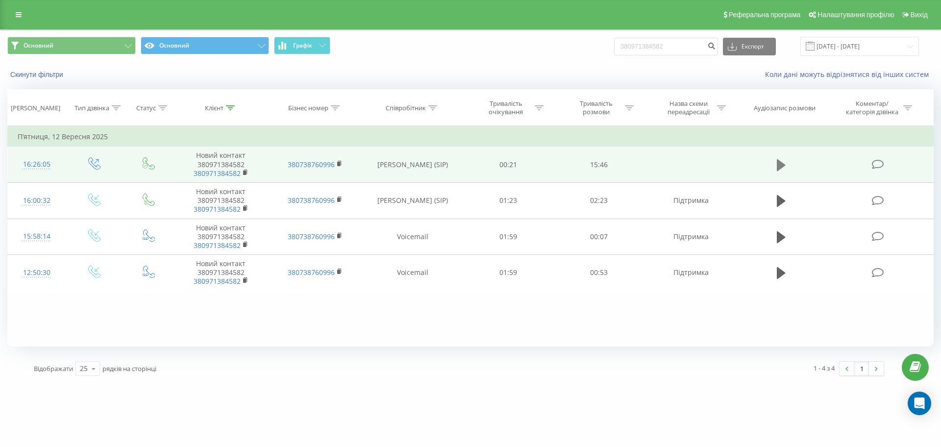
click at [783, 166] on icon at bounding box center [781, 165] width 9 height 12
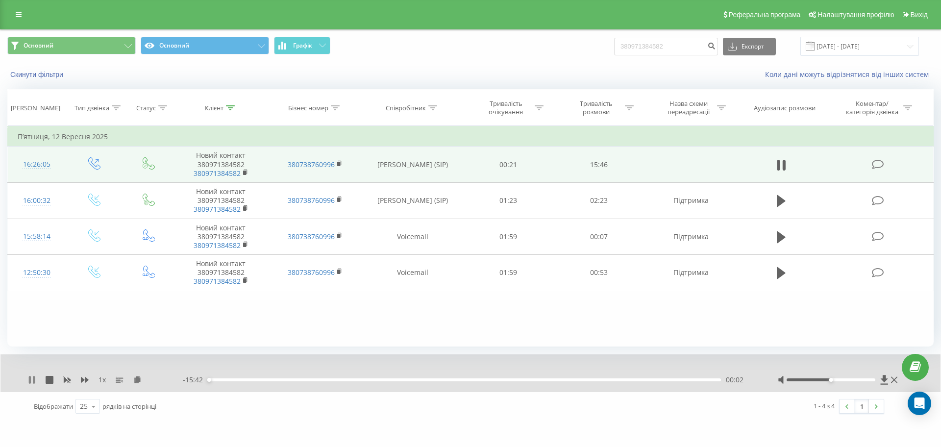
click at [32, 379] on icon at bounding box center [32, 380] width 8 height 8
click at [25, 383] on div "1 x - 15:42 00:02 00:02" at bounding box center [470, 373] width 940 height 38
click at [29, 380] on icon at bounding box center [32, 380] width 8 height 8
click at [494, 380] on div "00:04" at bounding box center [464, 379] width 513 height 3
click at [512, 379] on div "08:53" at bounding box center [464, 379] width 513 height 3
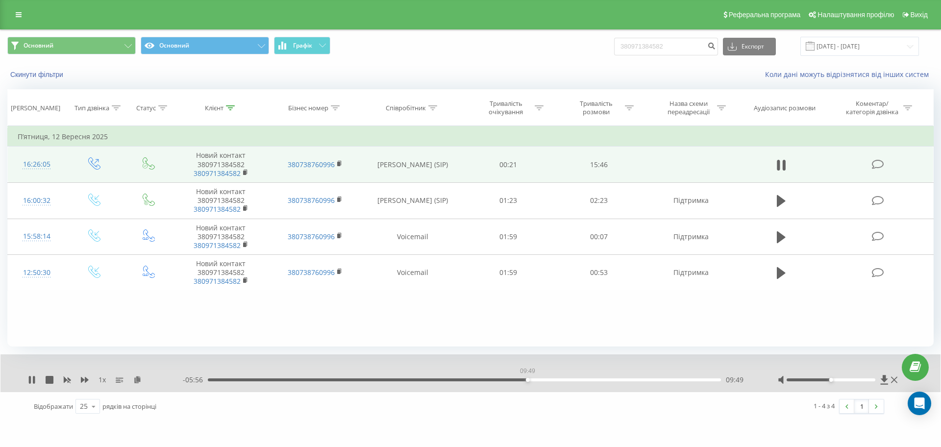
click at [528, 380] on div "09:49" at bounding box center [464, 379] width 513 height 3
click at [518, 380] on div "00:00" at bounding box center [464, 379] width 513 height 3
click at [532, 380] on div "09:33" at bounding box center [464, 379] width 513 height 3
click at [543, 380] on div "09:59" at bounding box center [464, 379] width 513 height 3
drag, startPoint x: 670, startPoint y: 49, endPoint x: 519, endPoint y: 66, distance: 152.0
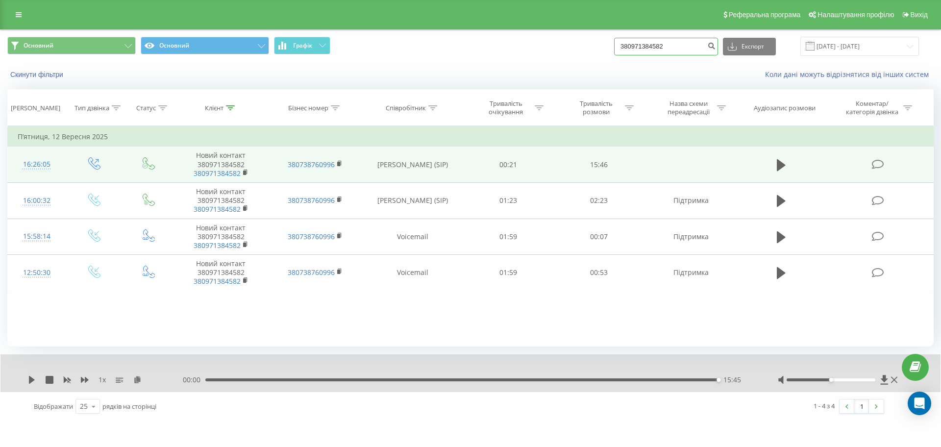
click at [519, 66] on div "Основний Основний Графік 380971384582 Експорт .csv .xls .xlsx 19.06.2025 - 19.0…" at bounding box center [470, 58] width 940 height 56
paste input "380977622445"
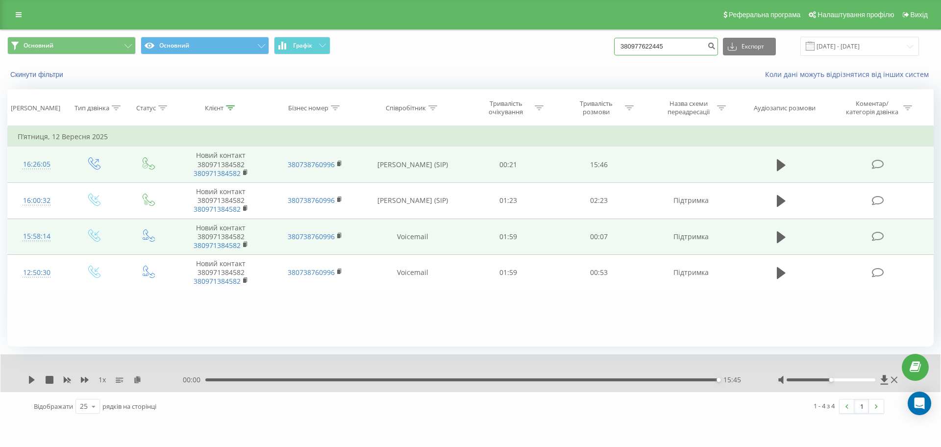
type input "380977622445"
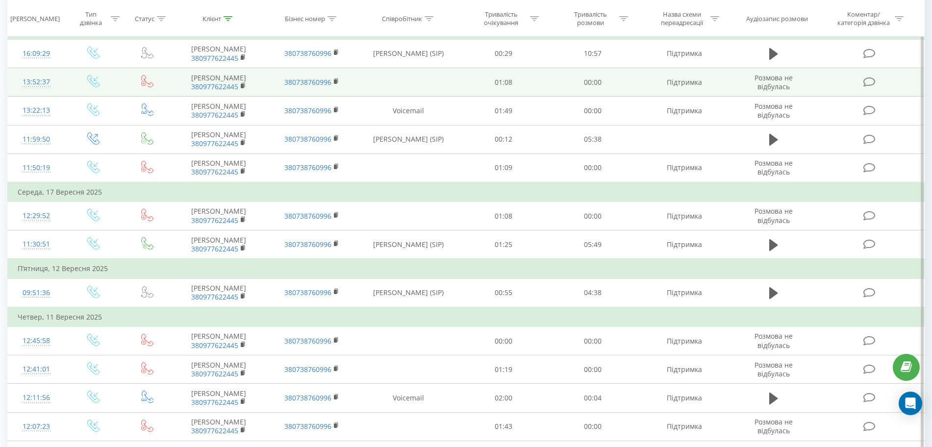
scroll to position [243, 0]
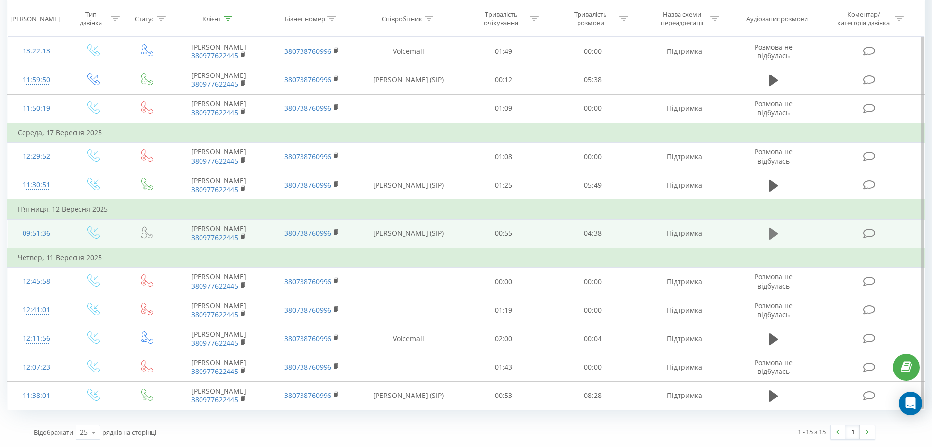
click at [777, 234] on icon at bounding box center [773, 234] width 9 height 12
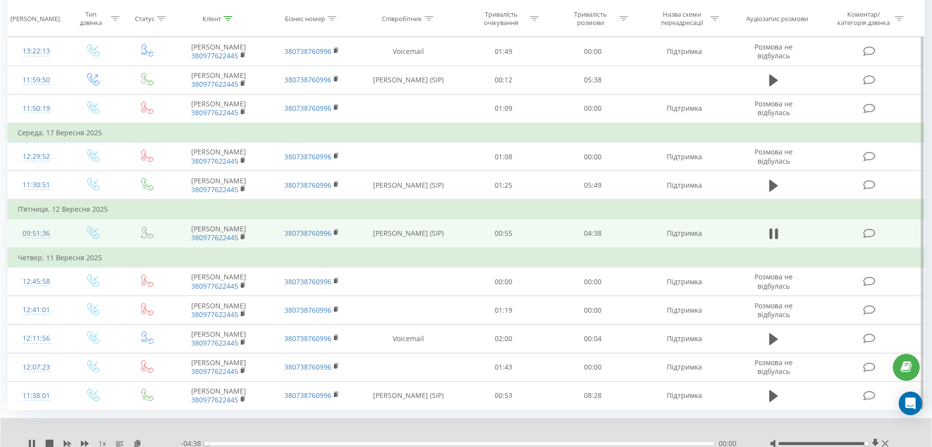
click at [865, 444] on div at bounding box center [823, 443] width 88 height 3
click at [139, 442] on icon at bounding box center [137, 443] width 8 height 7
click at [618, 443] on div "03:46" at bounding box center [460, 443] width 508 height 3
click at [589, 442] on div "03:30" at bounding box center [460, 443] width 508 height 3
click at [560, 445] on div "03:31" at bounding box center [460, 443] width 508 height 3
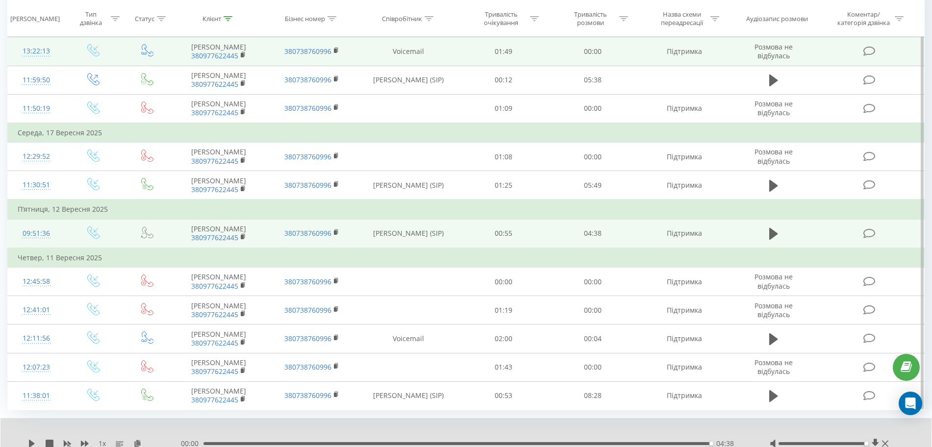
scroll to position [0, 0]
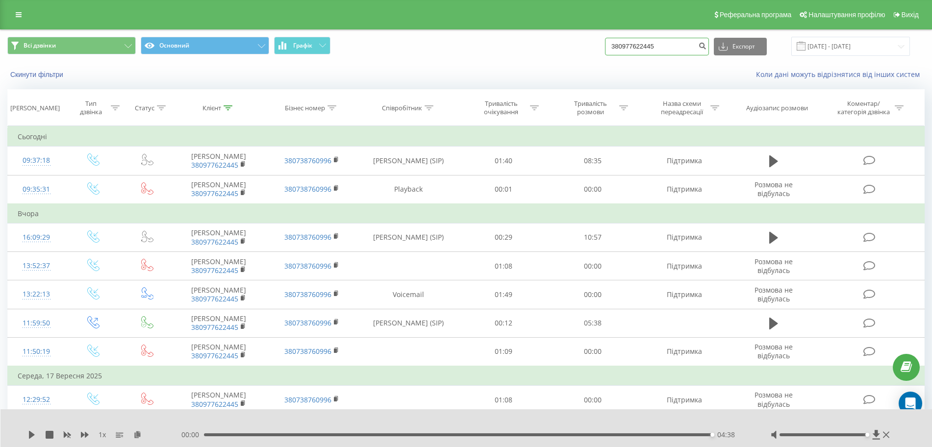
drag, startPoint x: 665, startPoint y: 50, endPoint x: 558, endPoint y: 47, distance: 107.4
click at [558, 47] on div "Всі дзвінки Основний Графік 380977622445 Експорт .csv .xls .xlsx [DATE] - [DATE]" at bounding box center [465, 46] width 917 height 19
paste input "380963625383"
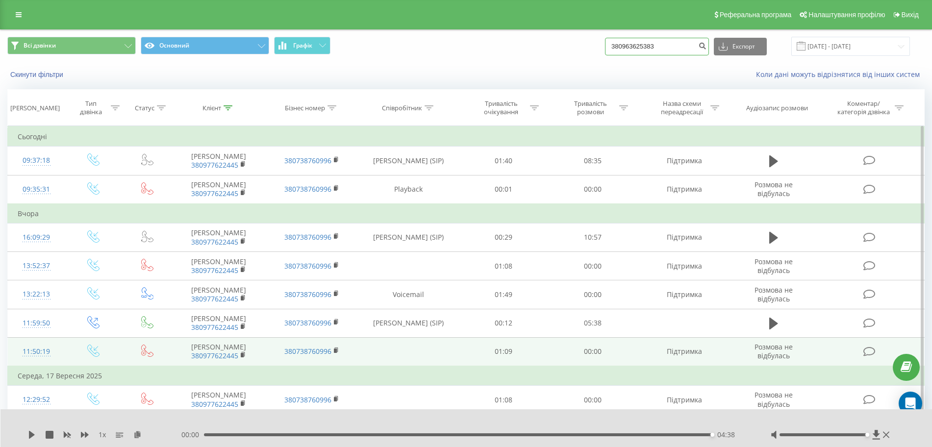
type input "380963625383"
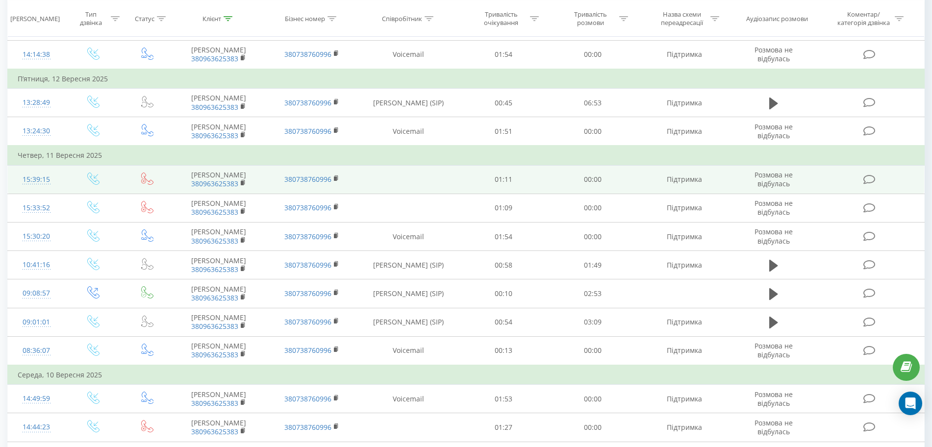
scroll to position [245, 0]
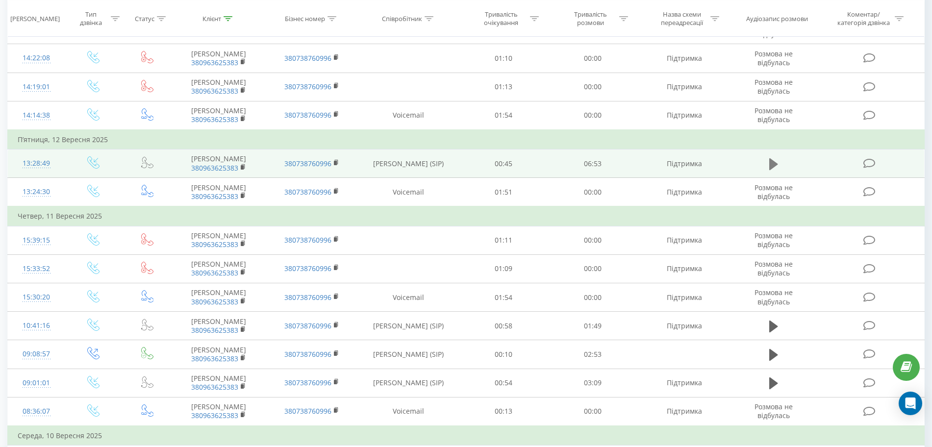
click at [776, 170] on icon at bounding box center [773, 164] width 9 height 12
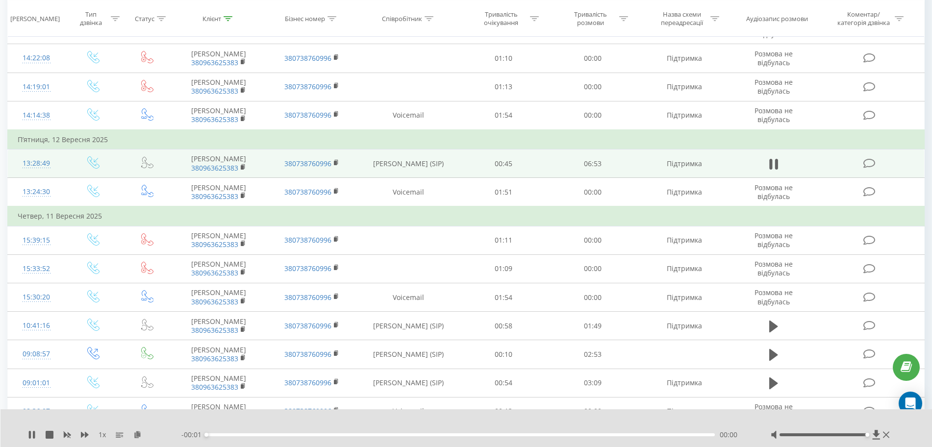
drag, startPoint x: 821, startPoint y: 434, endPoint x: 896, endPoint y: 434, distance: 75.0
click at [896, 434] on div "1 x - 00:01 00:00 00:00" at bounding box center [466, 428] width 932 height 38
click at [135, 434] on icon at bounding box center [137, 434] width 8 height 7
click at [141, 433] on icon at bounding box center [137, 434] width 8 height 7
